Goal: Task Accomplishment & Management: Use online tool/utility

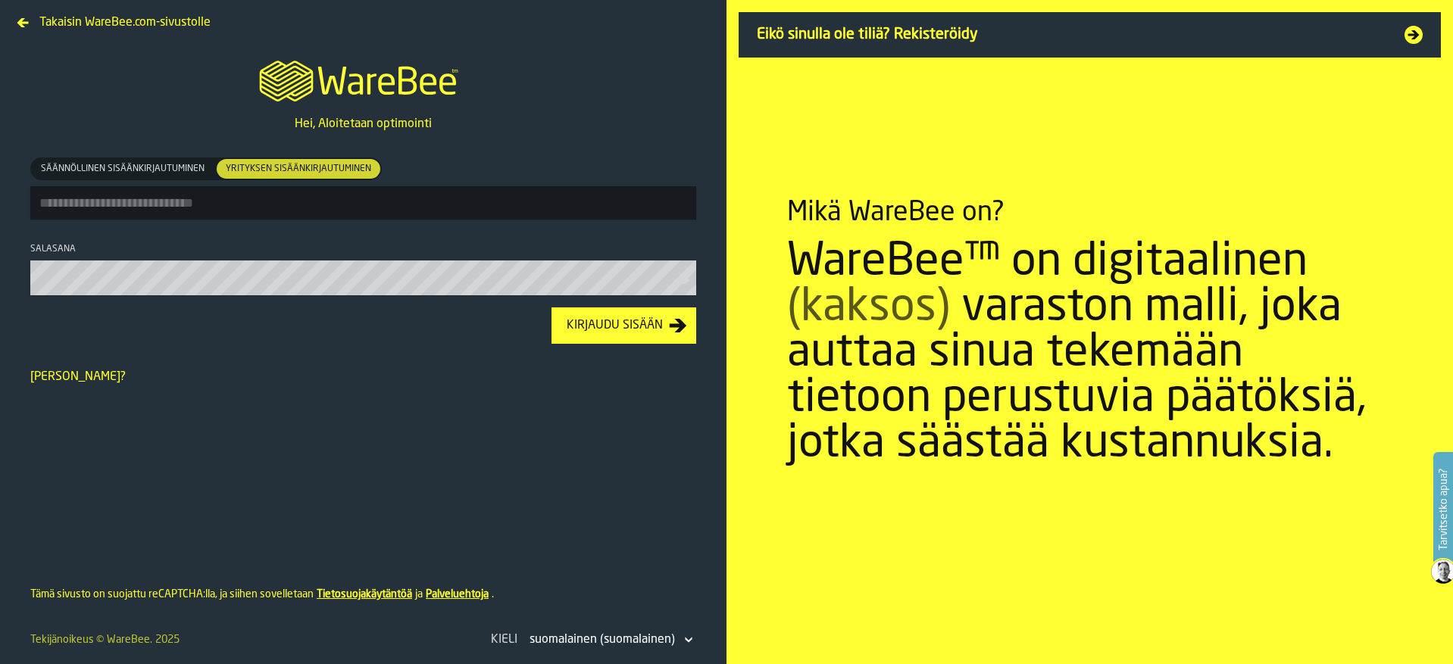
click at [127, 210] on input "Säännöllinen sisäänkirjautuminen Säännöllinen sisäänkirjautuminen Yrityksen sis…" at bounding box center [363, 202] width 666 height 33
type input "**********"
click at [551, 307] on button "Kirjaudu sisään" at bounding box center [623, 325] width 145 height 36
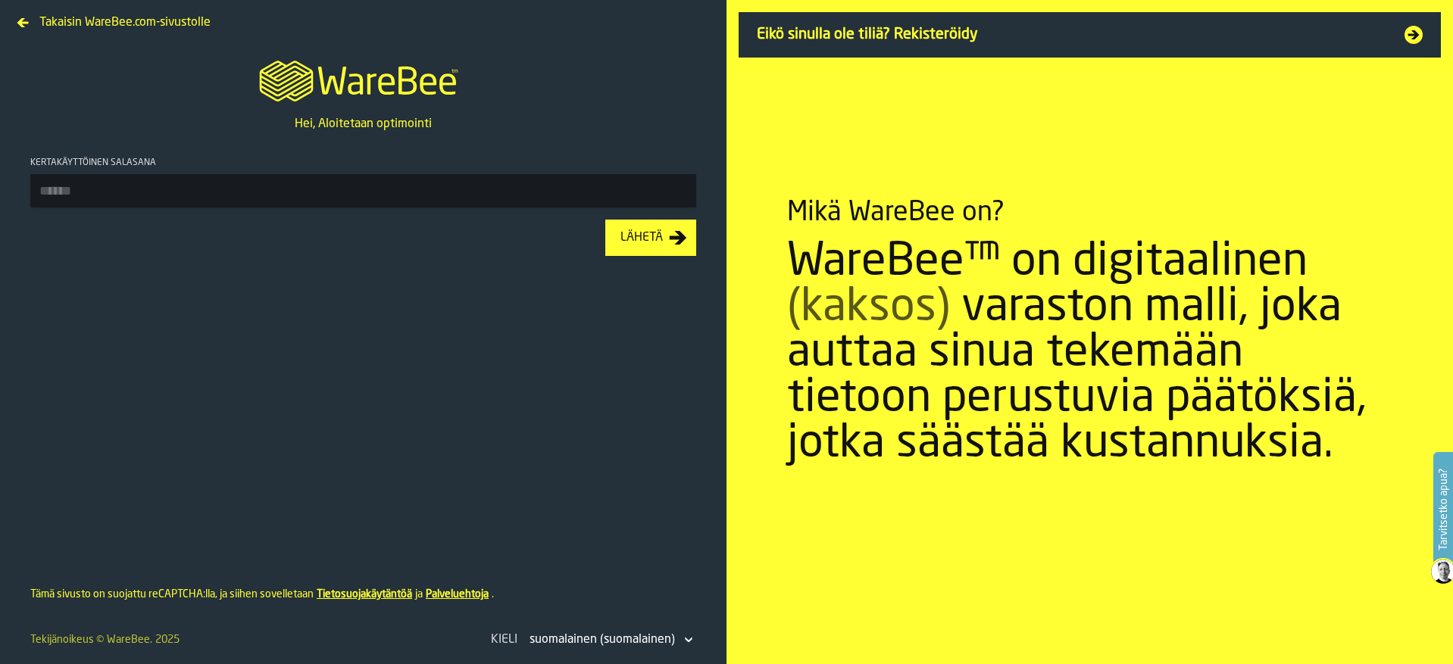
click at [82, 192] on input "Kertakäyttöinen salasana" at bounding box center [363, 190] width 666 height 33
click at [63, 193] on input "Kertakäyttöinen salasana" at bounding box center [363, 190] width 666 height 33
type input "******"
click at [605, 220] on button "Lähetä" at bounding box center [650, 238] width 91 height 36
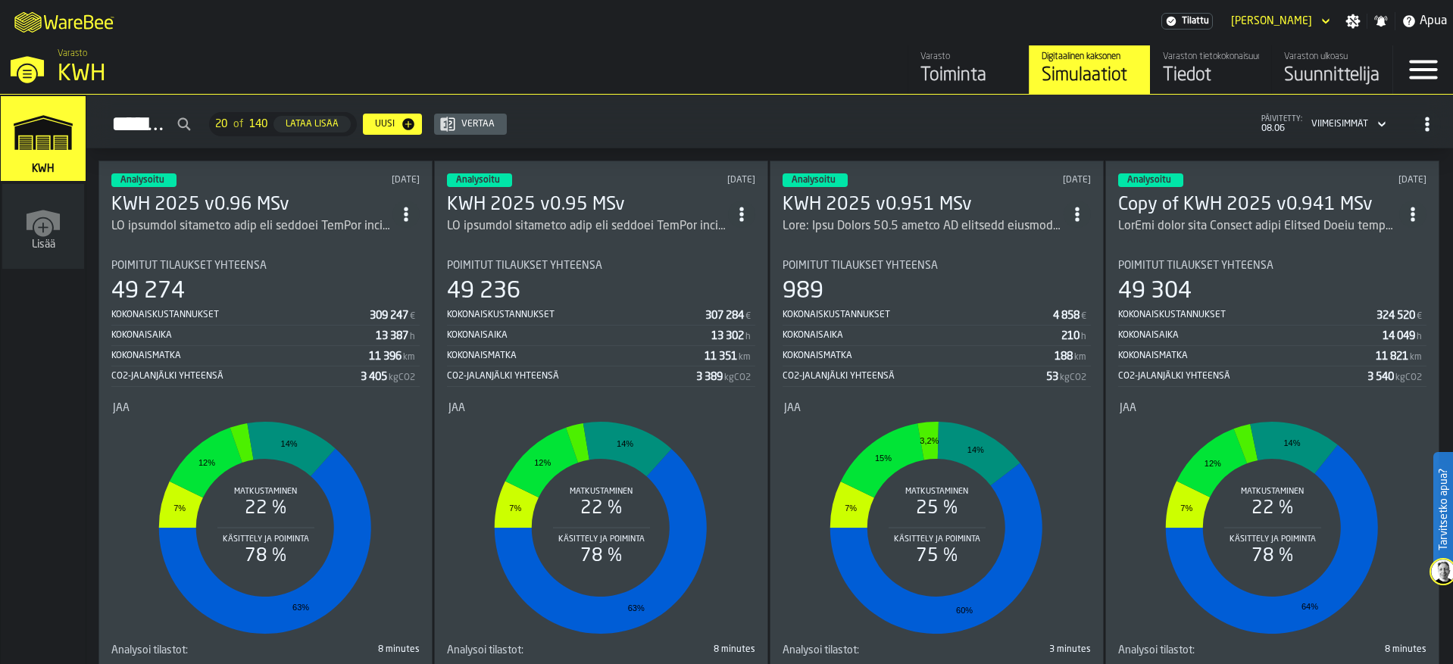
click at [226, 196] on h3 "KWH 2025 v0.96 MSv" at bounding box center [251, 205] width 281 height 24
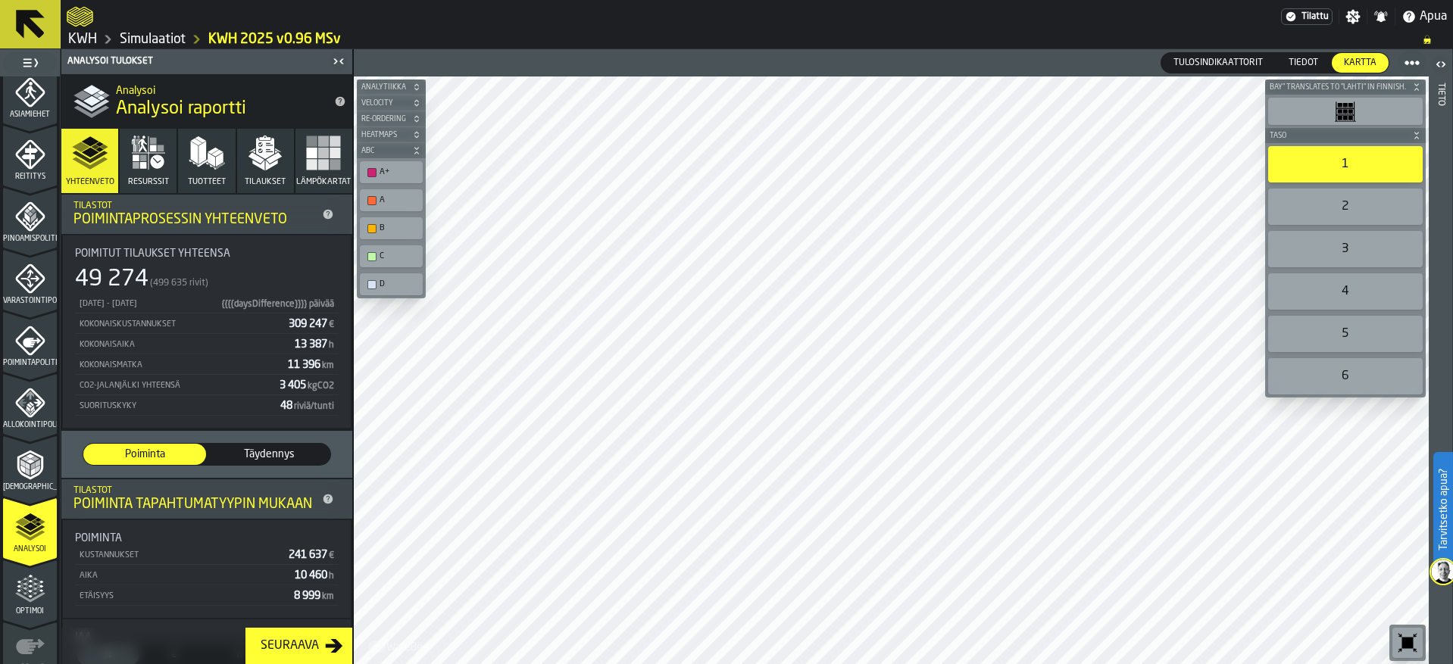
scroll to position [454, 0]
click at [24, 532] on polyline "menu Analysoi" at bounding box center [30, 531] width 30 height 11
click at [253, 164] on polygon "button" at bounding box center [259, 165] width 12 height 11
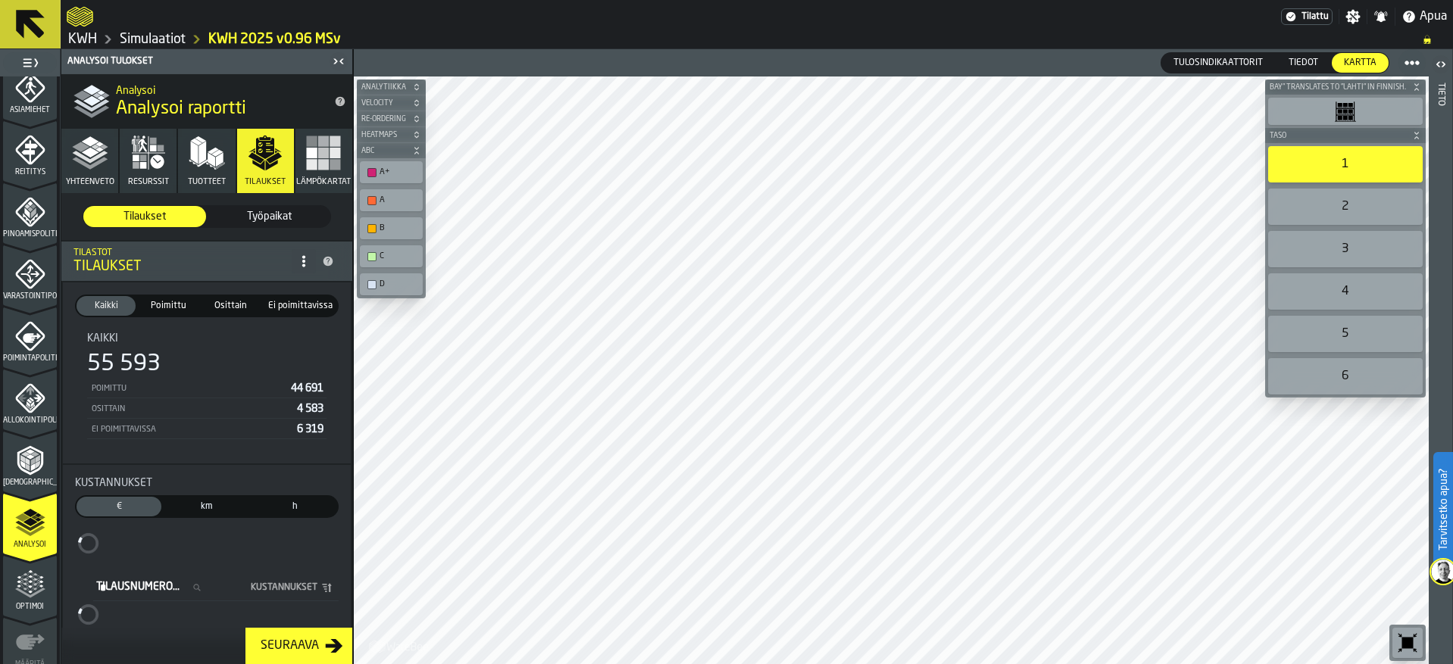
click at [312, 158] on rect "button" at bounding box center [312, 153] width 11 height 11
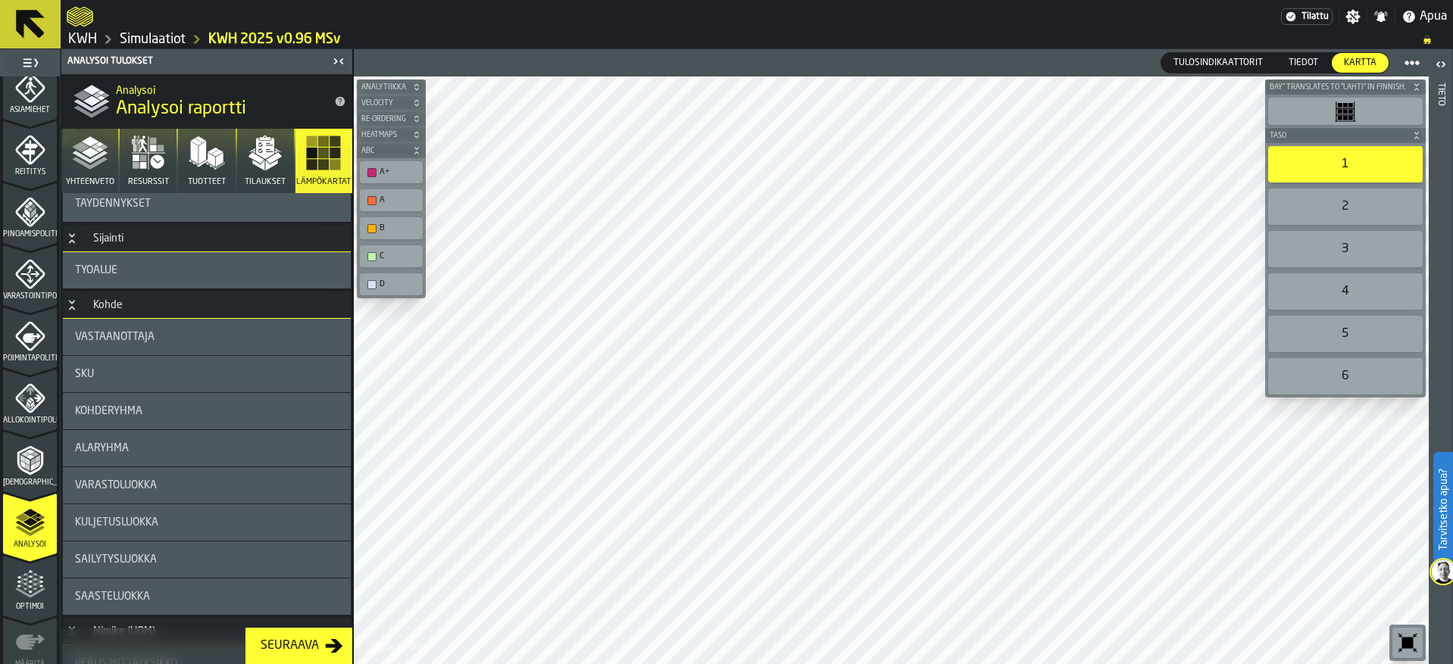
scroll to position [227, 0]
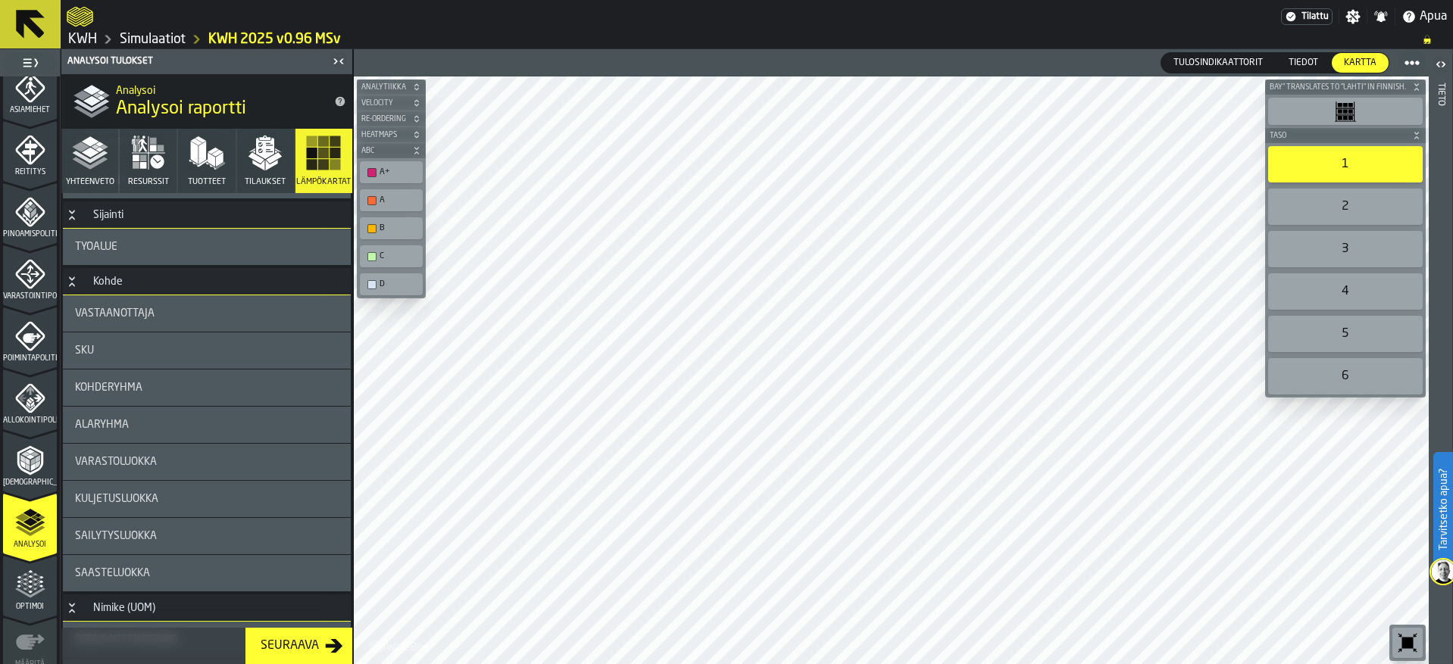
click at [148, 382] on div "Kohderyhmä" at bounding box center [207, 388] width 264 height 12
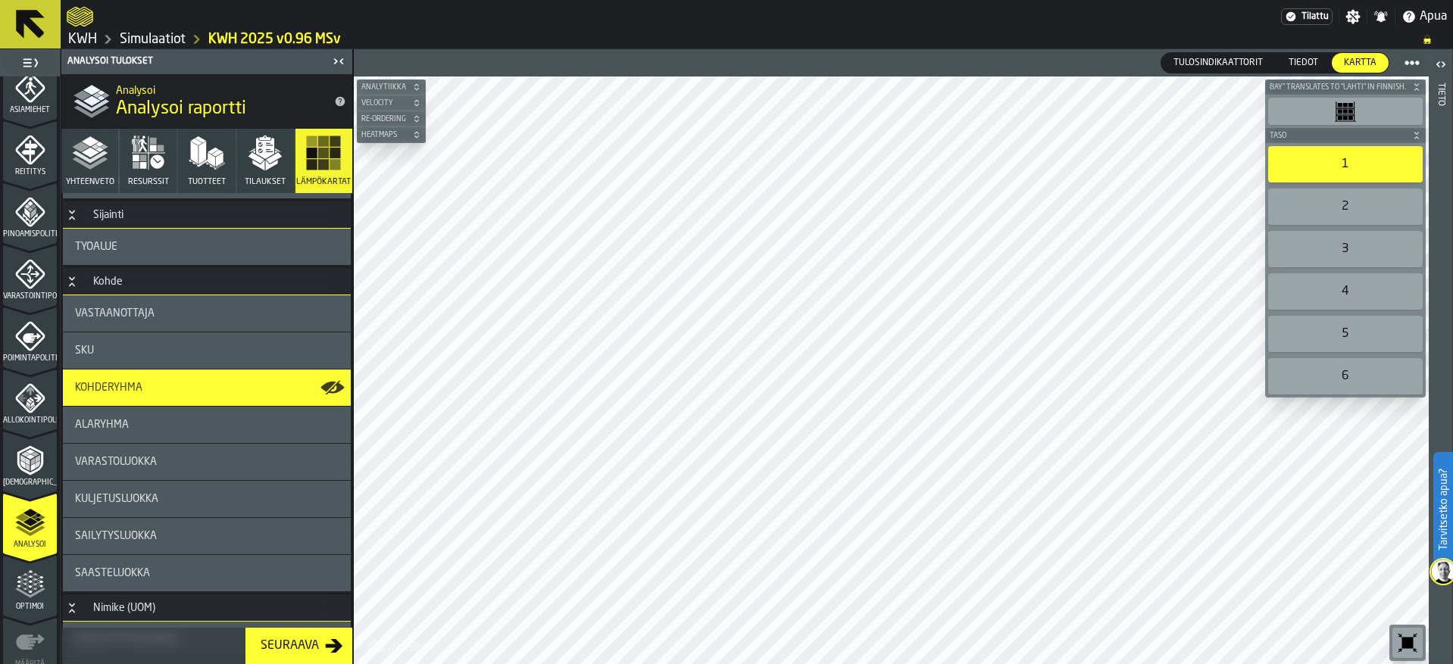
click at [148, 382] on div "Kohderyhmä" at bounding box center [207, 388] width 264 height 12
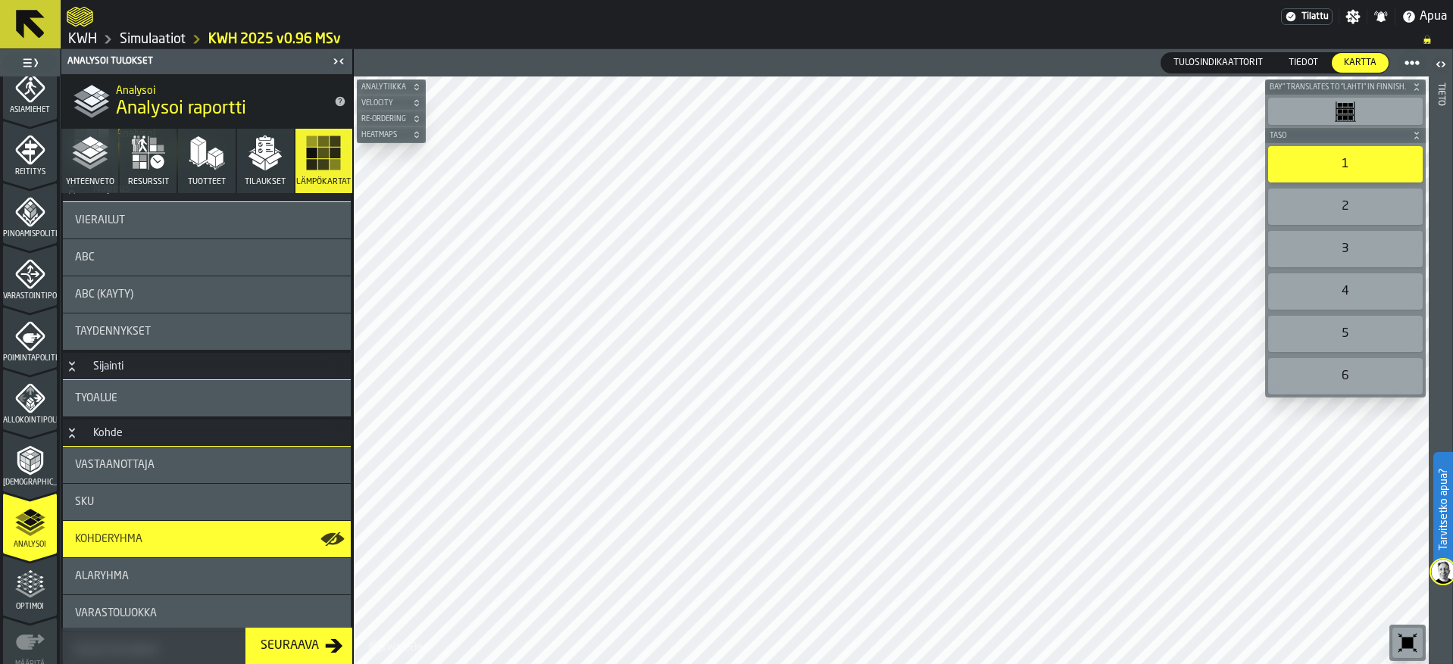
scroll to position [0, 0]
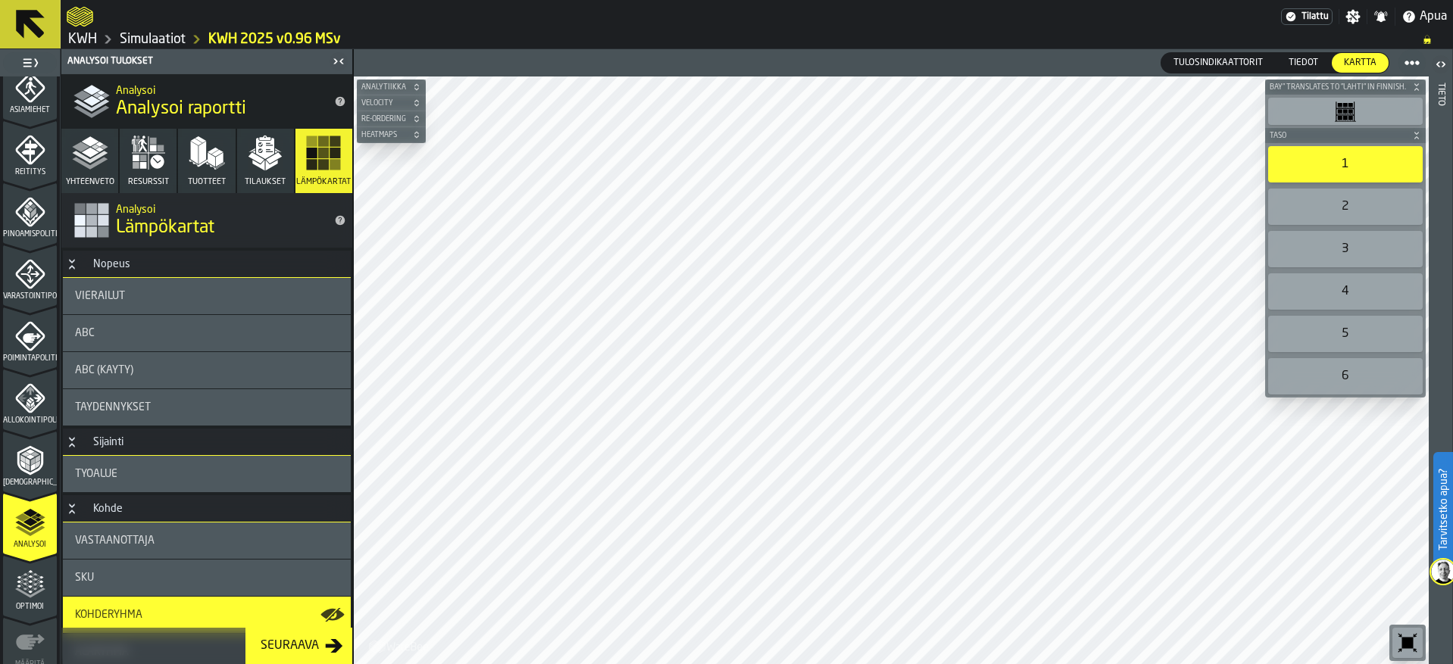
click at [141, 341] on div "ABC" at bounding box center [207, 333] width 288 height 36
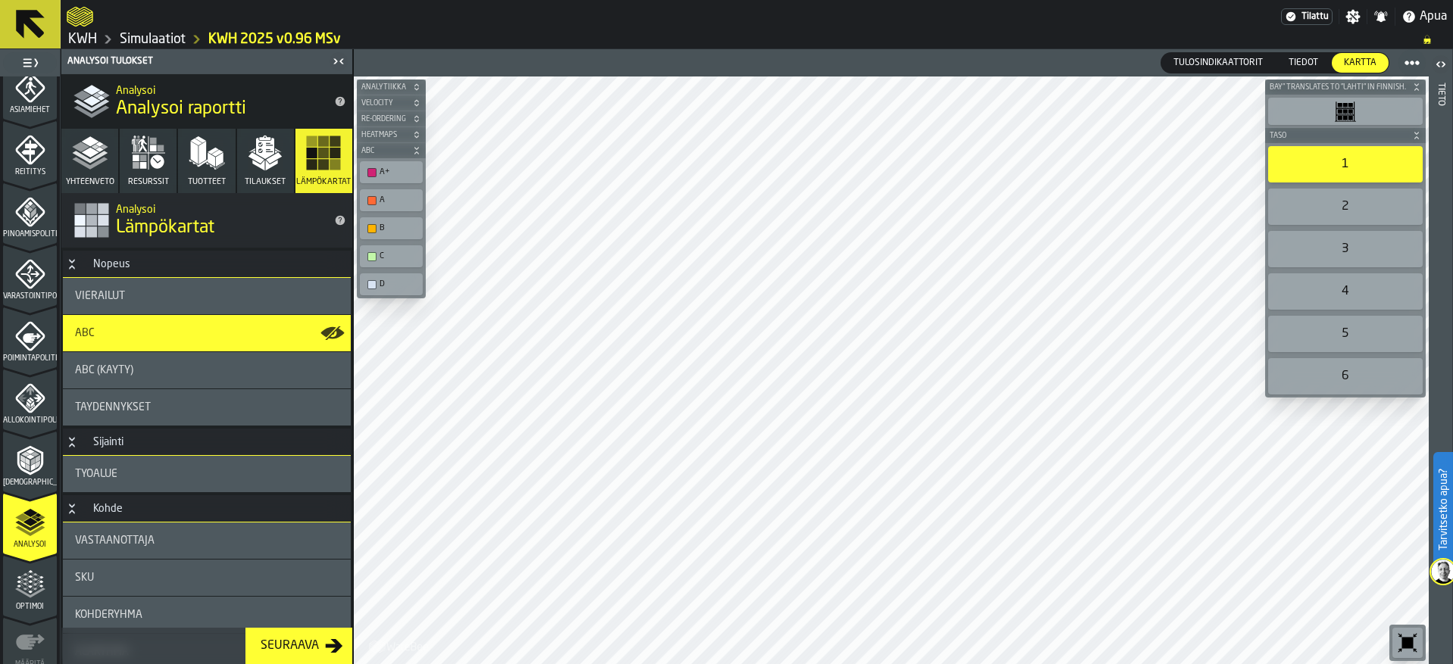
click at [253, 164] on polygon "button" at bounding box center [259, 165] width 12 height 11
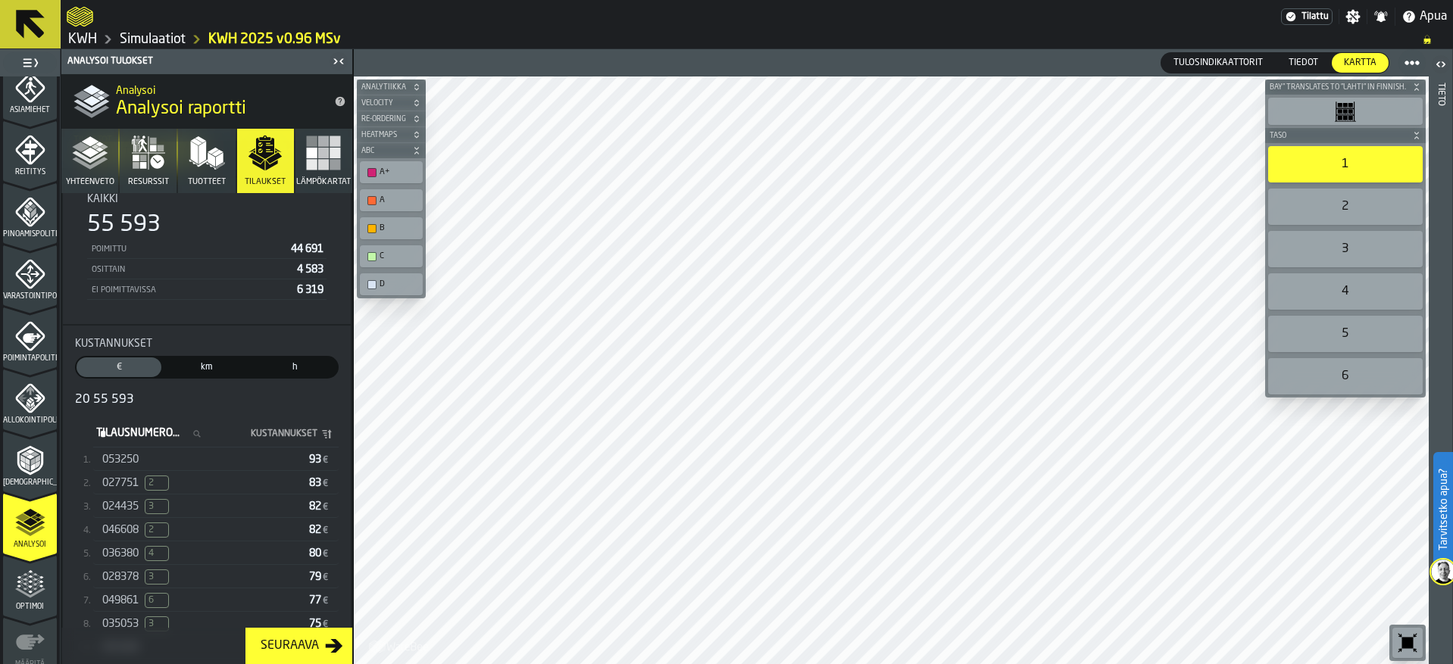
scroll to position [151, 0]
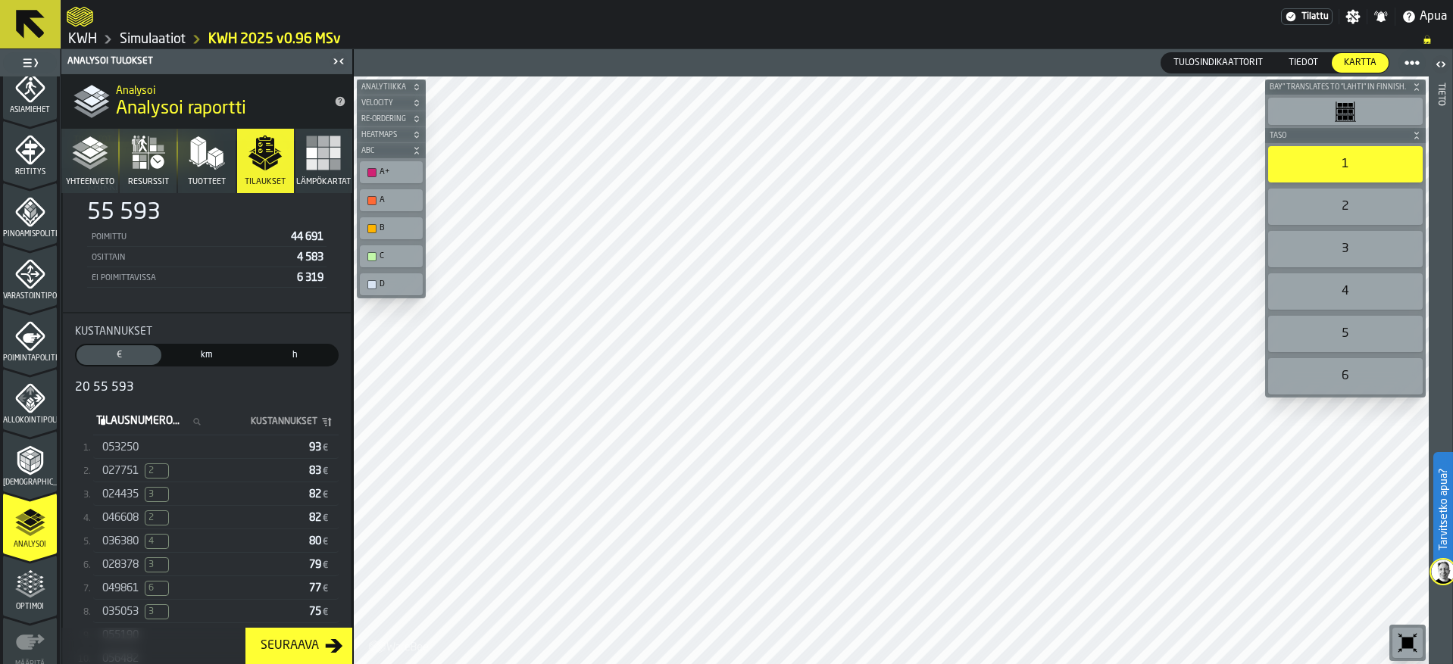
click at [128, 448] on span "053250" at bounding box center [120, 448] width 36 height 12
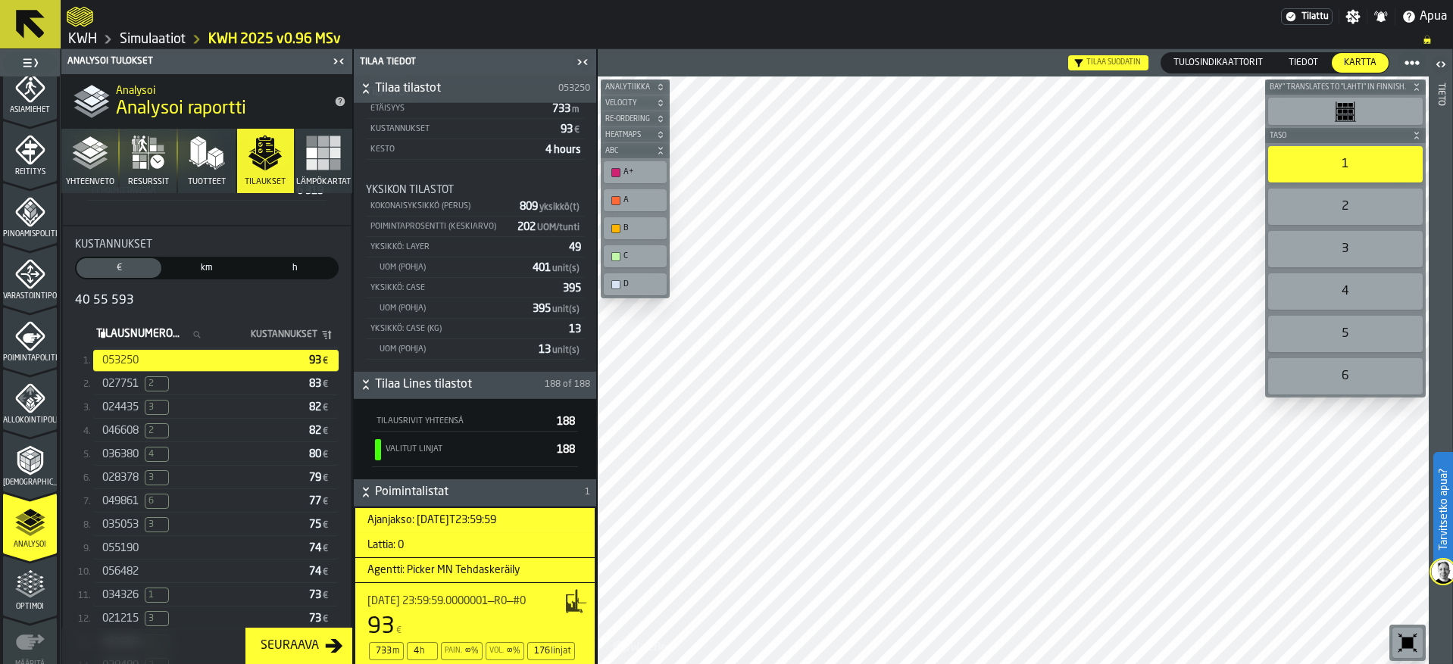
scroll to position [411, 0]
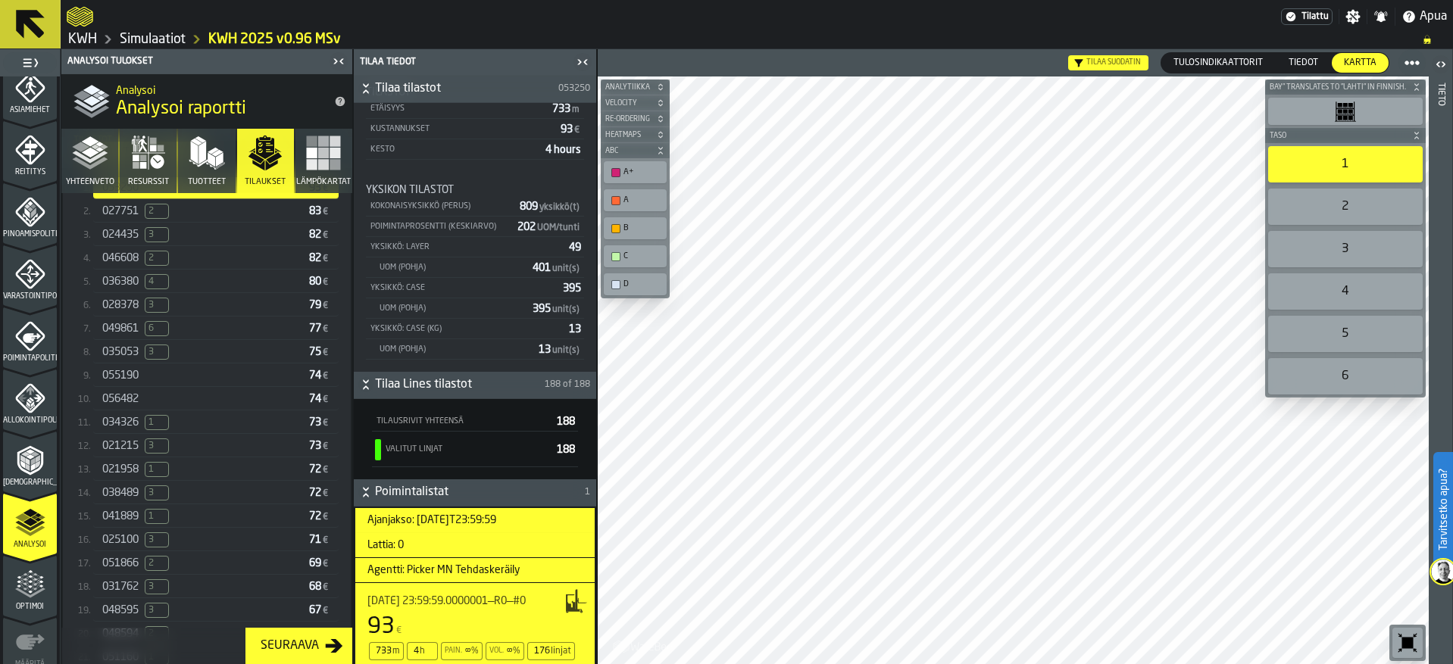
click at [201, 153] on polygon "button" at bounding box center [202, 153] width 8 height 23
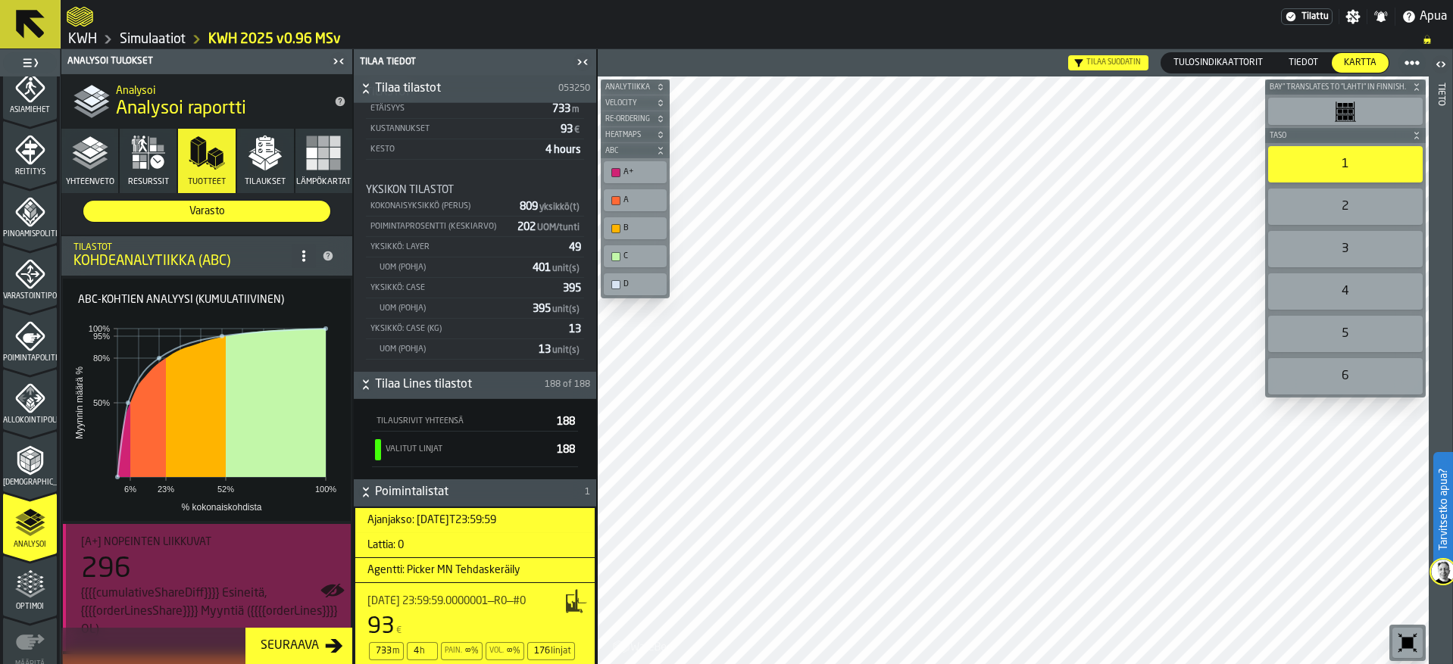
scroll to position [0, 0]
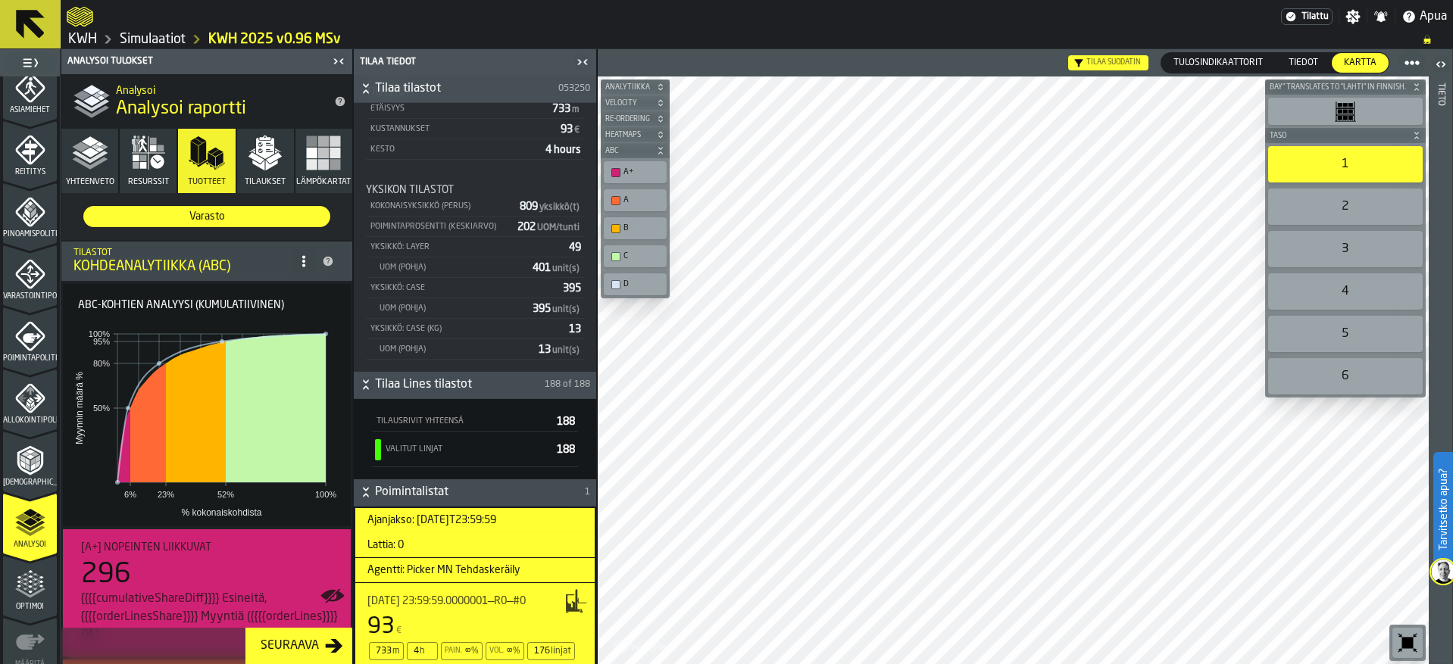
click at [271, 156] on polygon "button" at bounding box center [274, 157] width 16 height 11
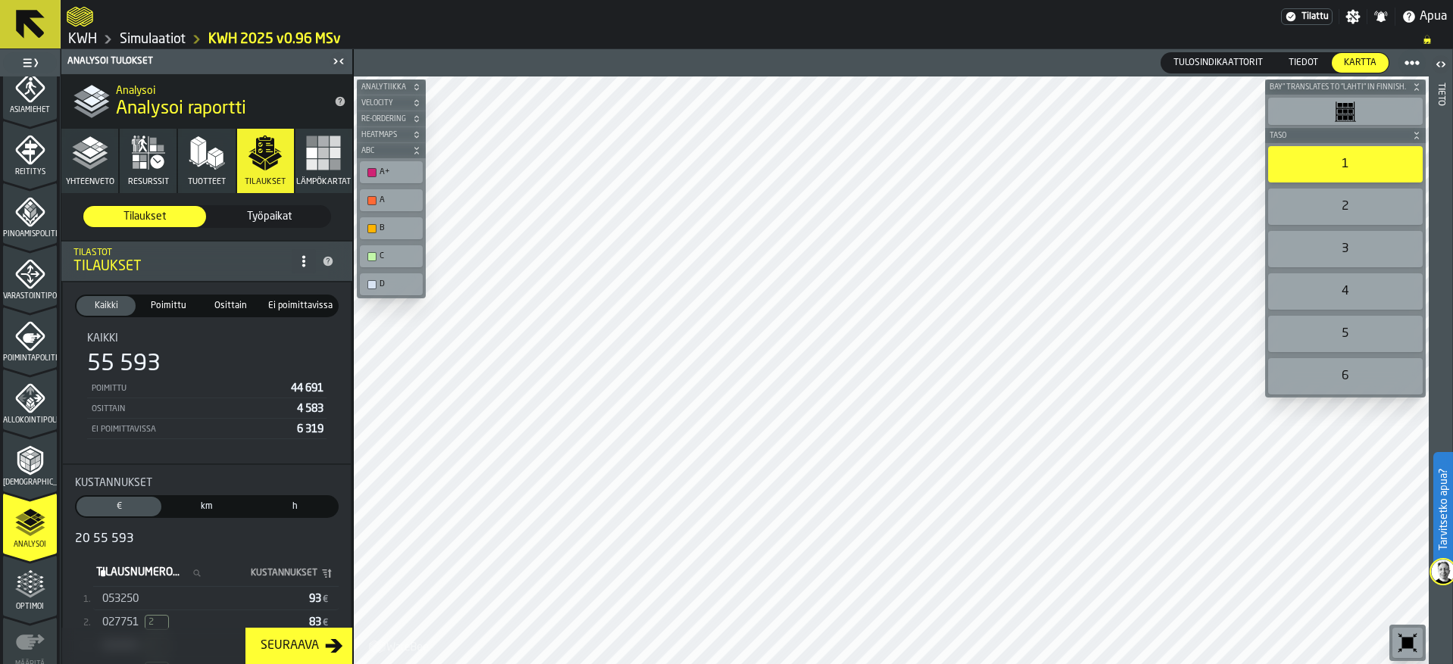
click at [189, 160] on icon "button" at bounding box center [207, 153] width 36 height 36
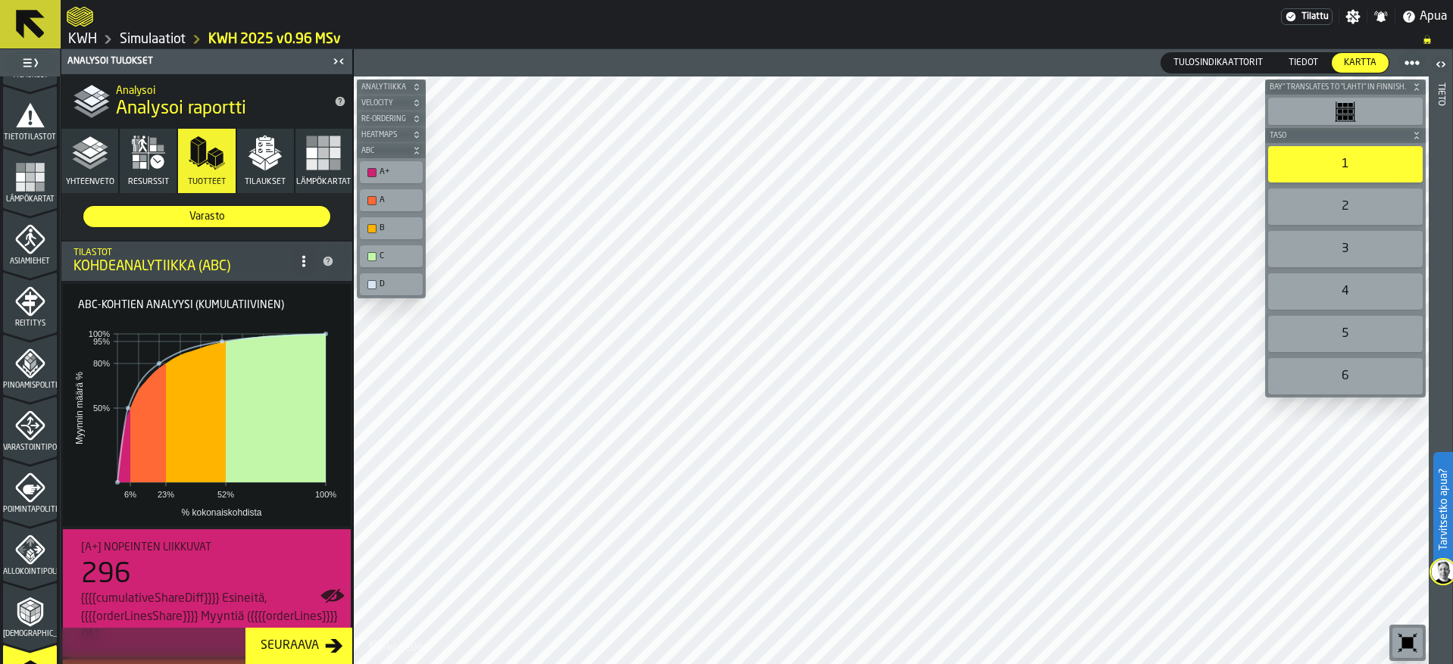
scroll to position [227, 0]
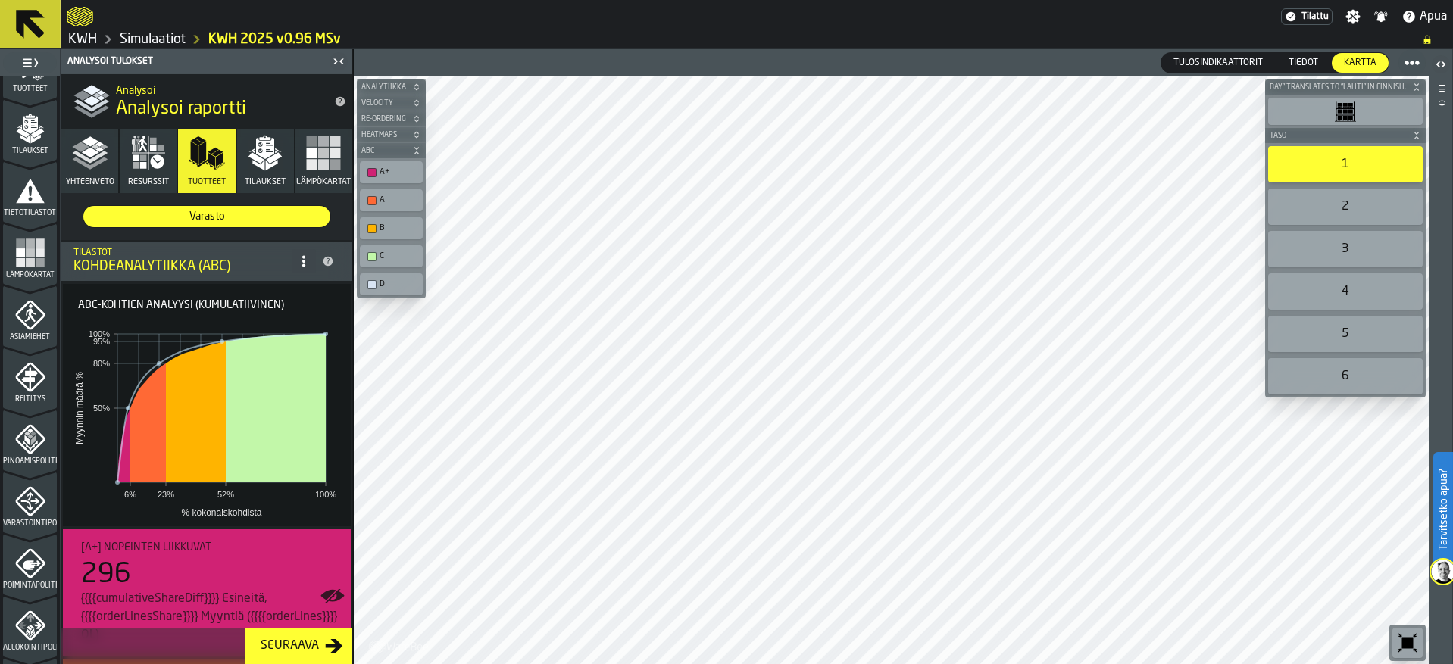
click at [318, 154] on rect "button" at bounding box center [323, 153] width 11 height 11
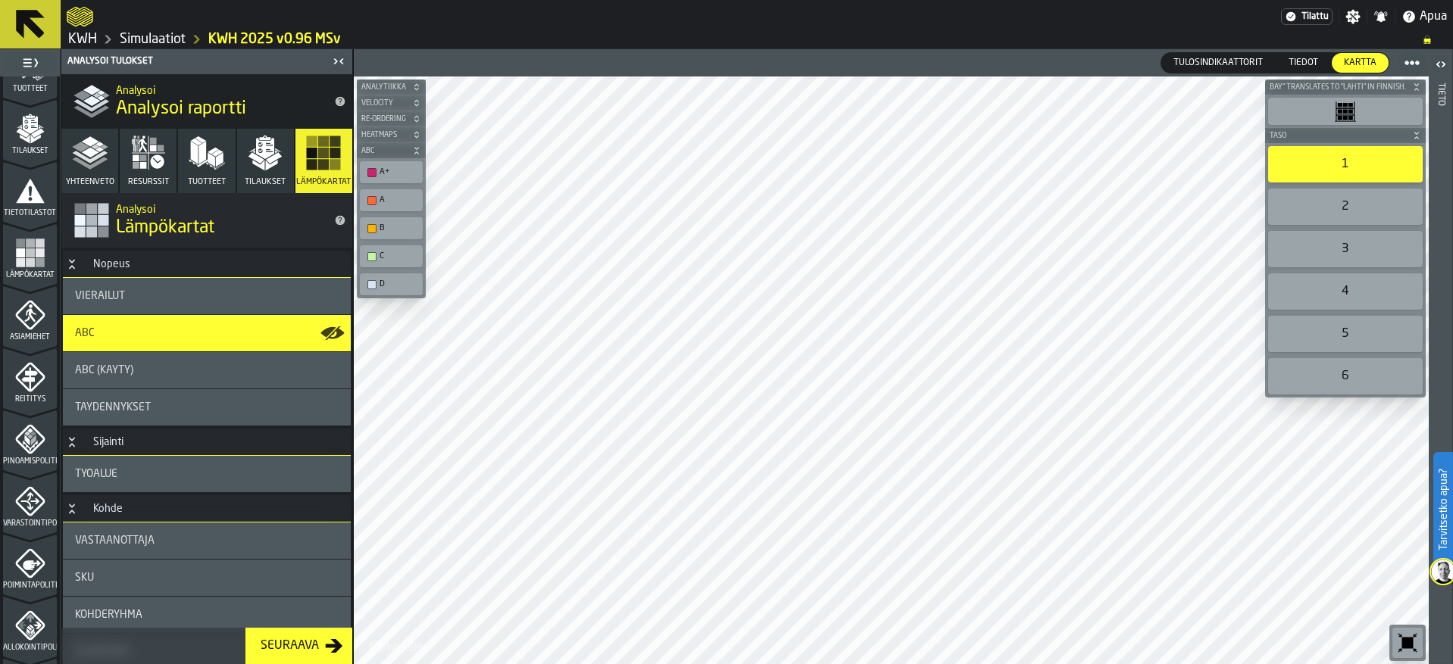
click at [134, 401] on span "Täydennykset" at bounding box center [113, 407] width 76 height 12
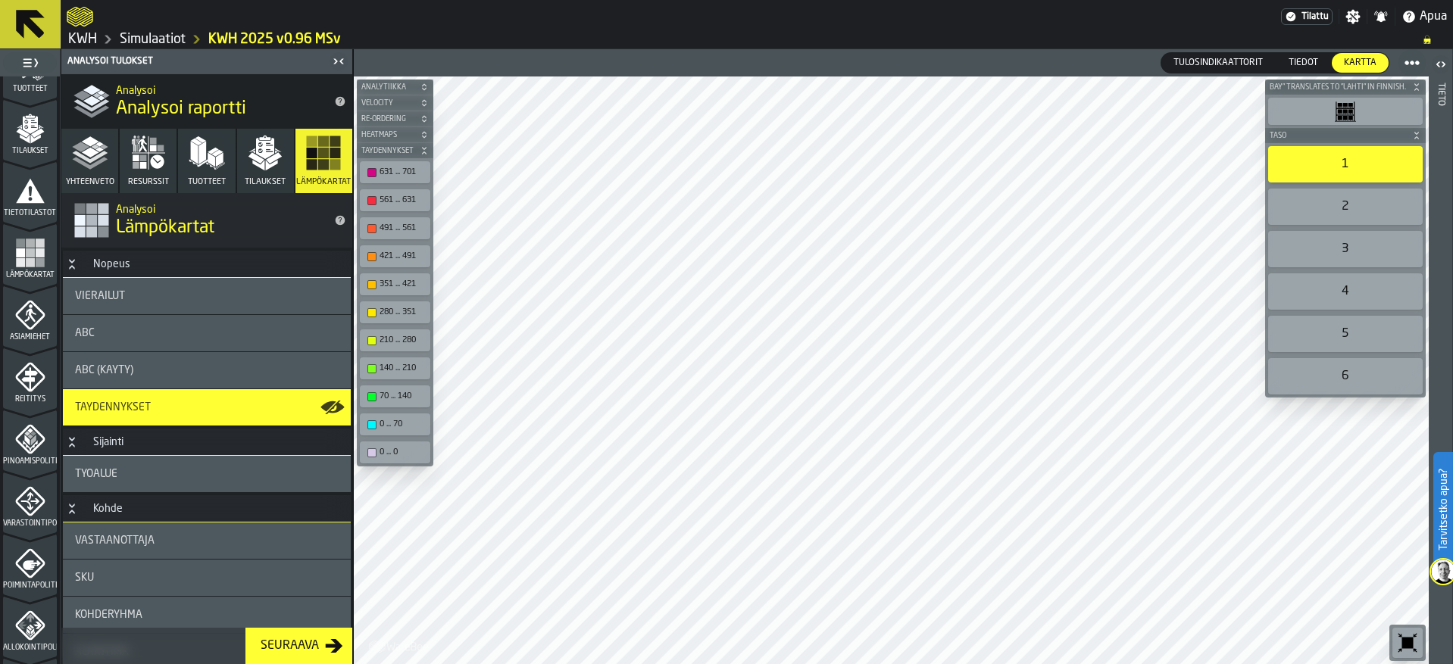
click at [125, 314] on div "Vierailut ABC ABC (Käyty) Täydennykset" at bounding box center [207, 352] width 288 height 148
click at [118, 329] on div "ABC" at bounding box center [207, 333] width 264 height 12
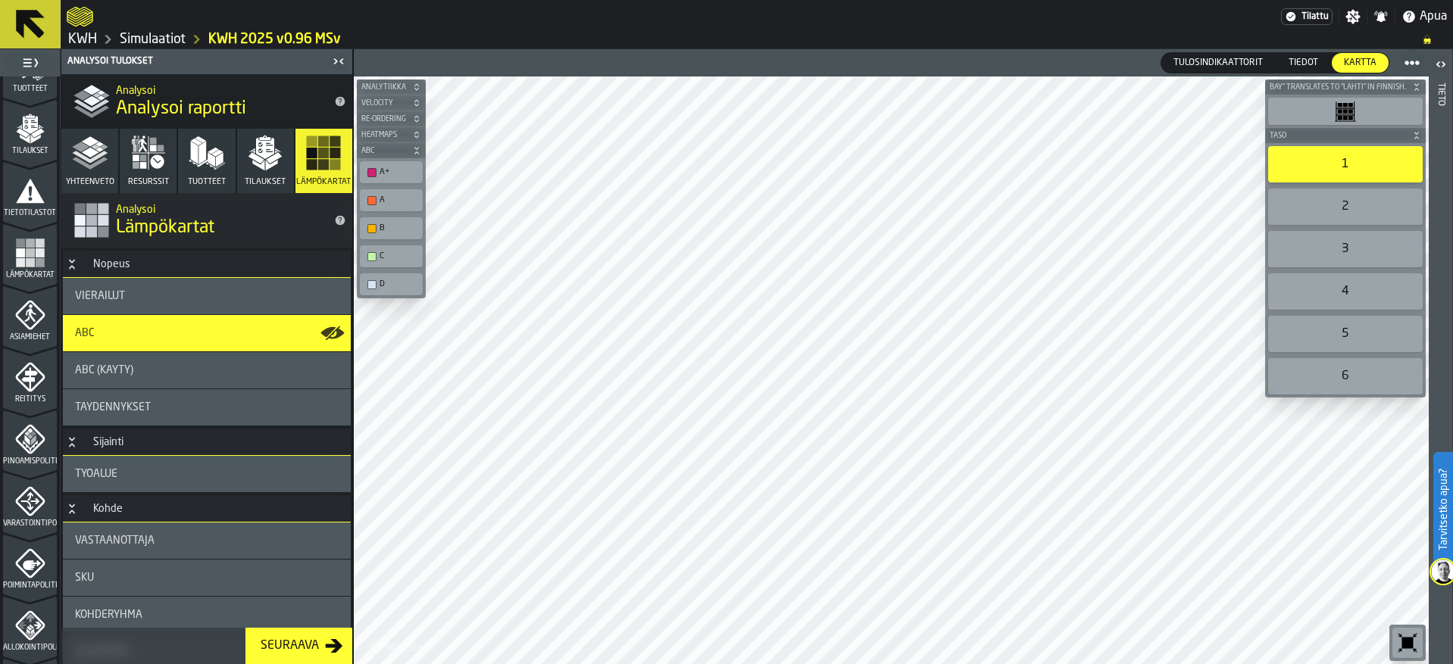
click at [34, 24] on icon at bounding box center [30, 24] width 29 height 29
